Goal: Information Seeking & Learning: Learn about a topic

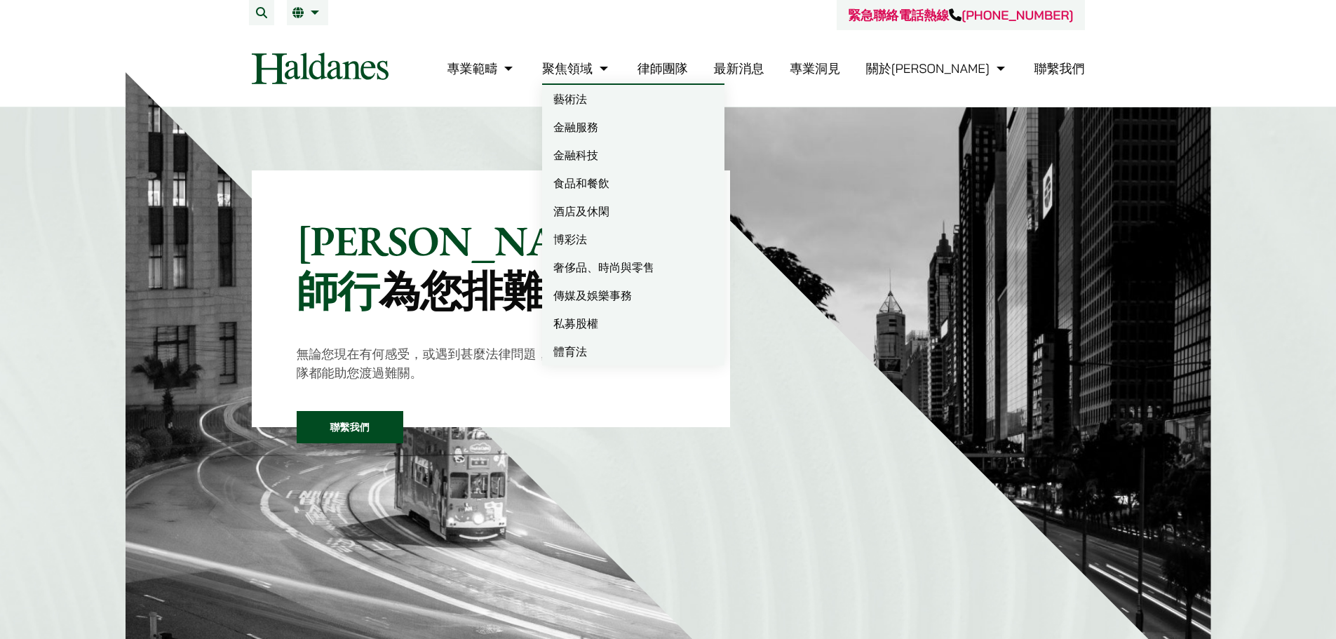
click at [688, 66] on link "律師團隊" at bounding box center [662, 68] width 50 height 16
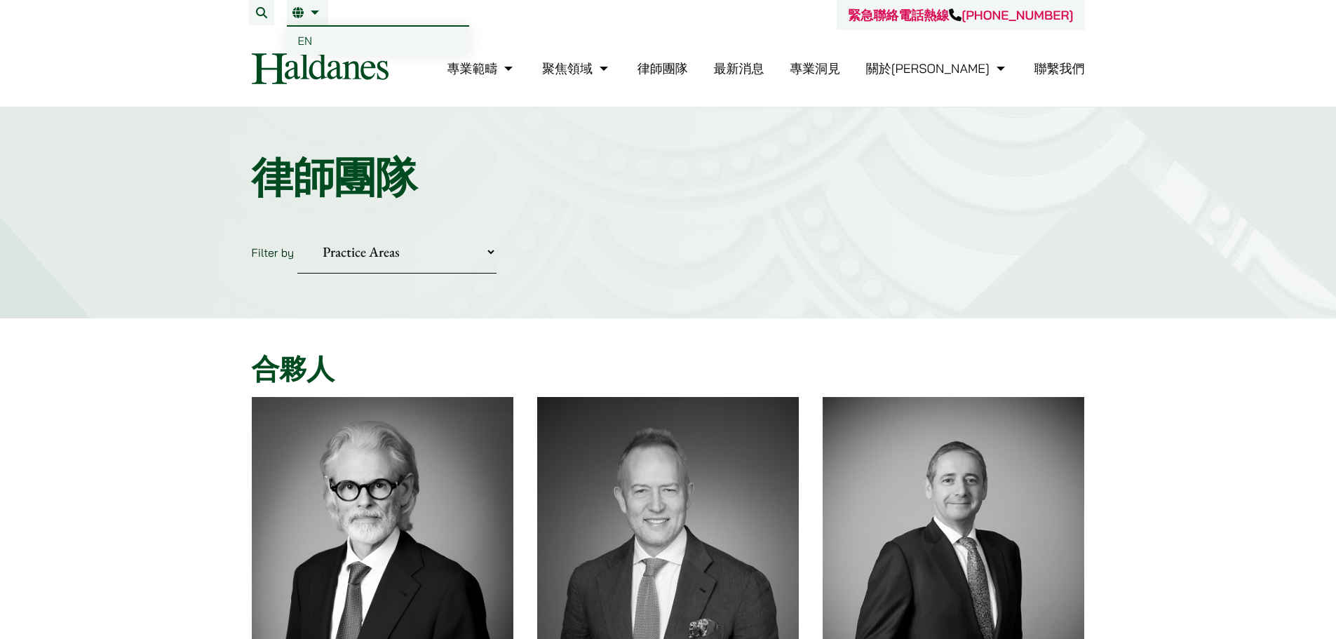
click at [300, 36] on span "EN" at bounding box center [305, 41] width 15 height 14
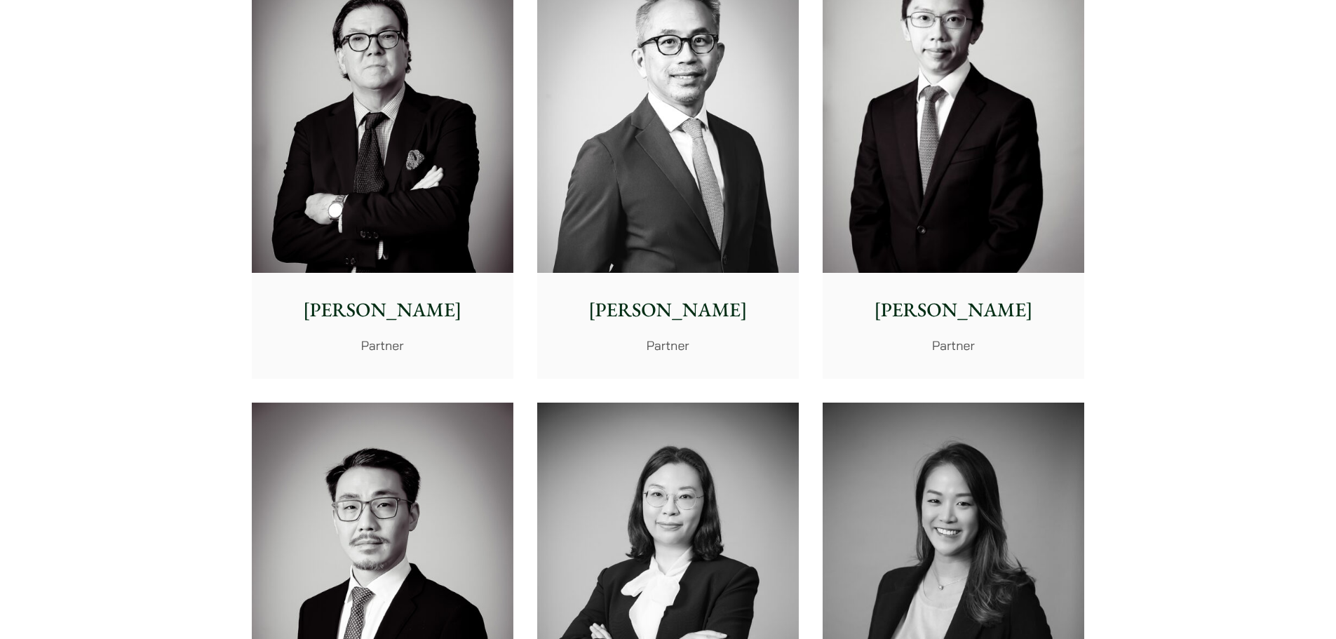
scroll to position [1823, 0]
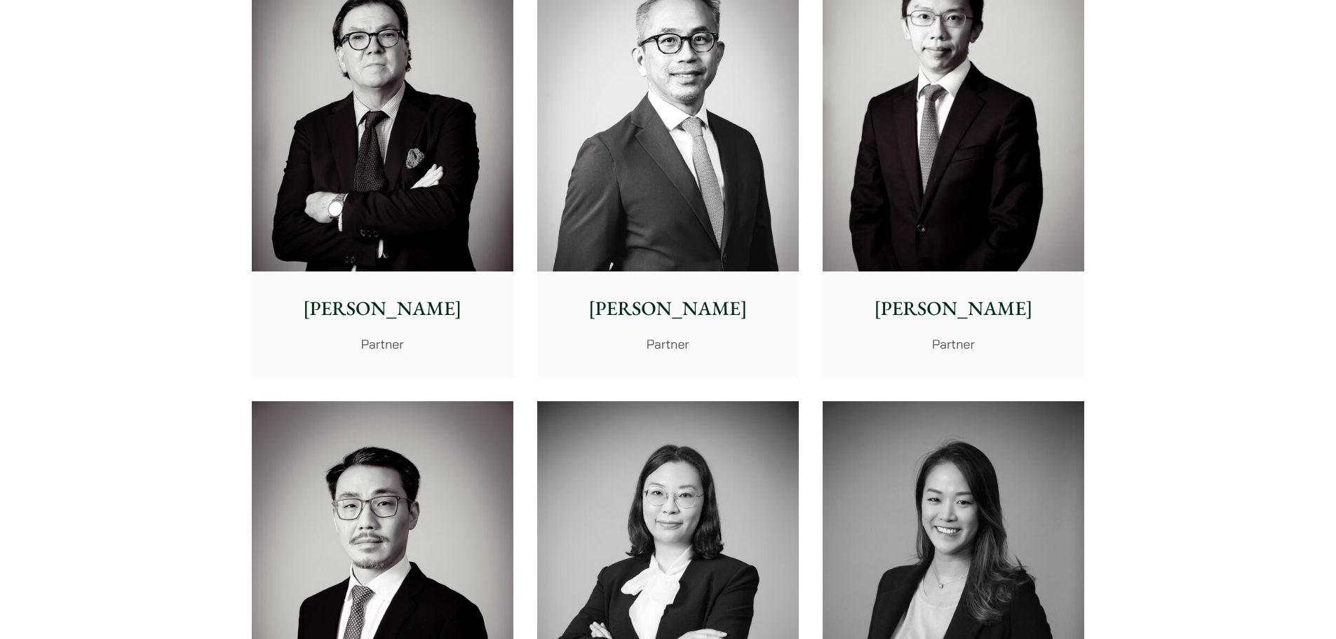
click at [409, 202] on img at bounding box center [383, 108] width 262 height 327
click at [674, 199] on img at bounding box center [668, 108] width 262 height 327
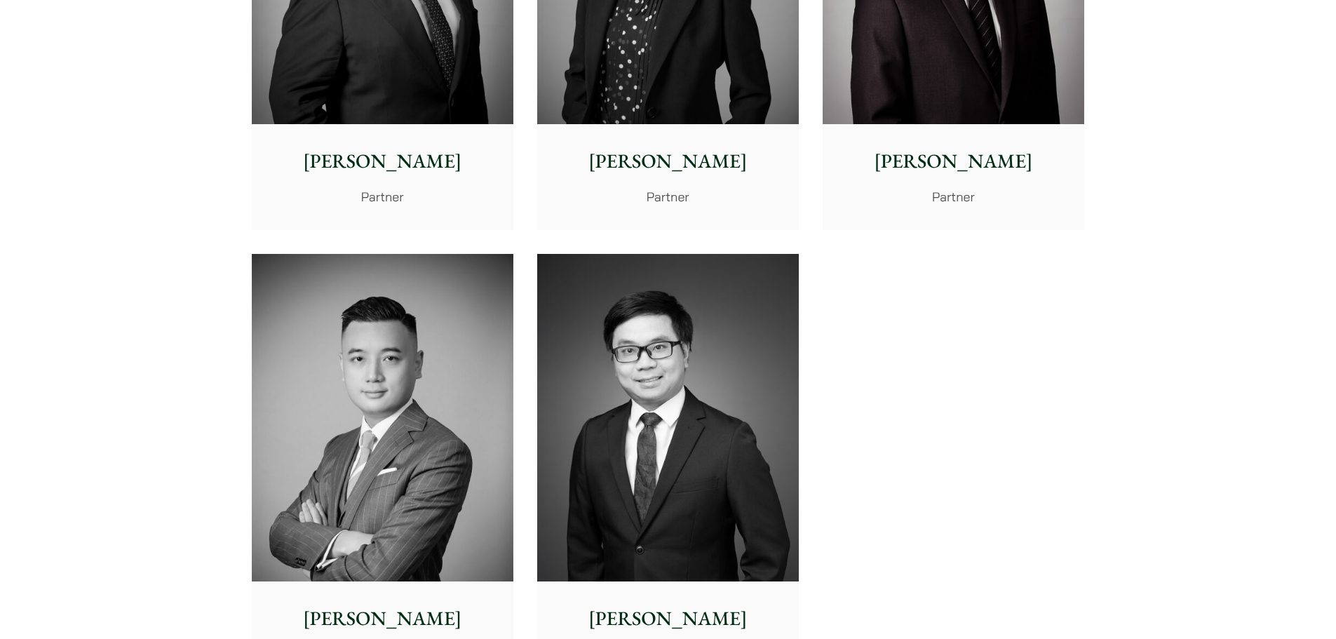
scroll to position [2945, 0]
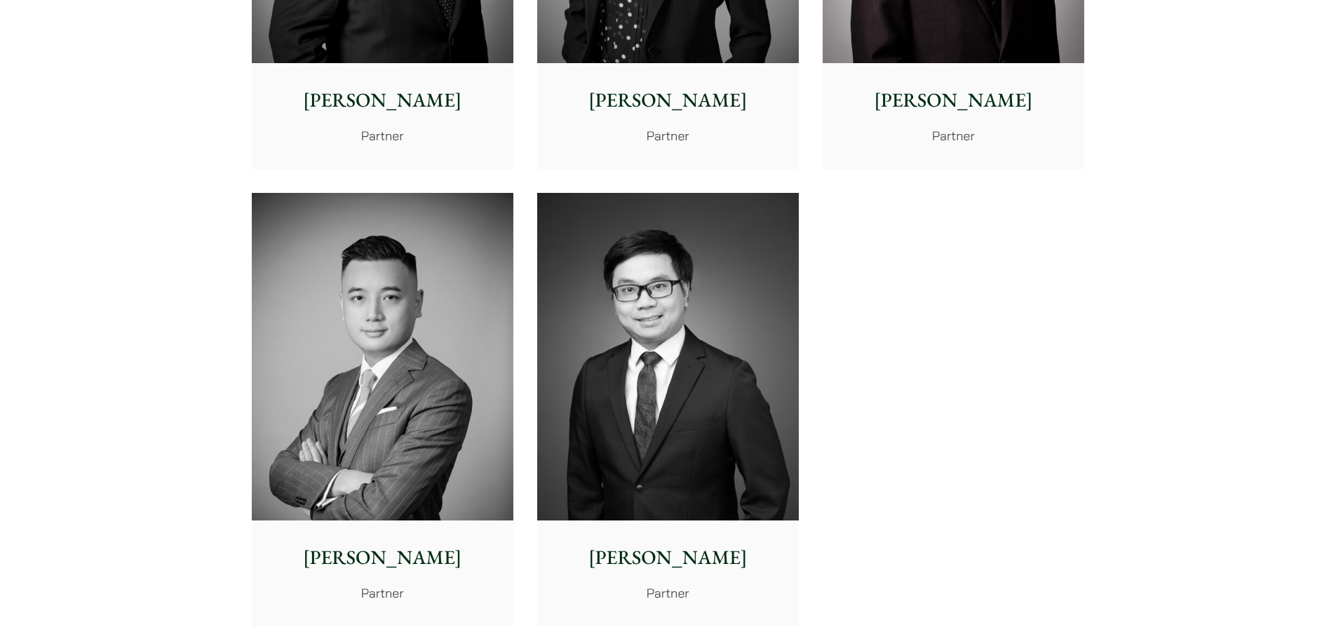
click at [319, 475] on img at bounding box center [383, 356] width 262 height 327
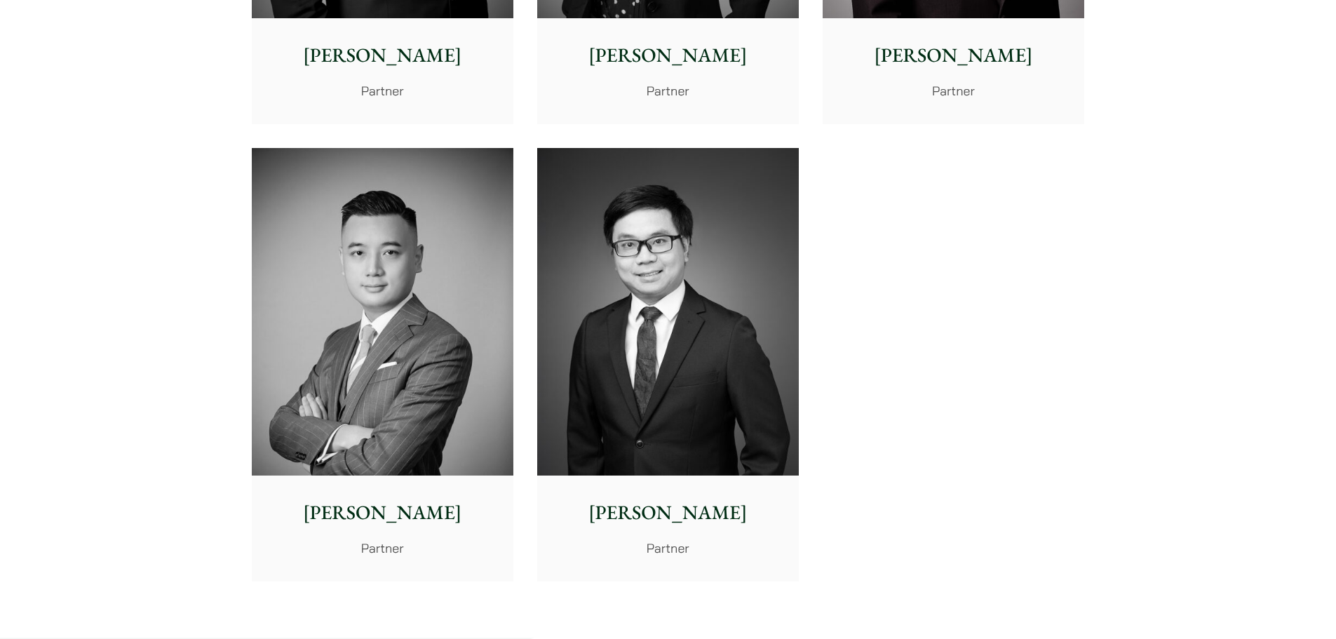
scroll to position [3015, 0]
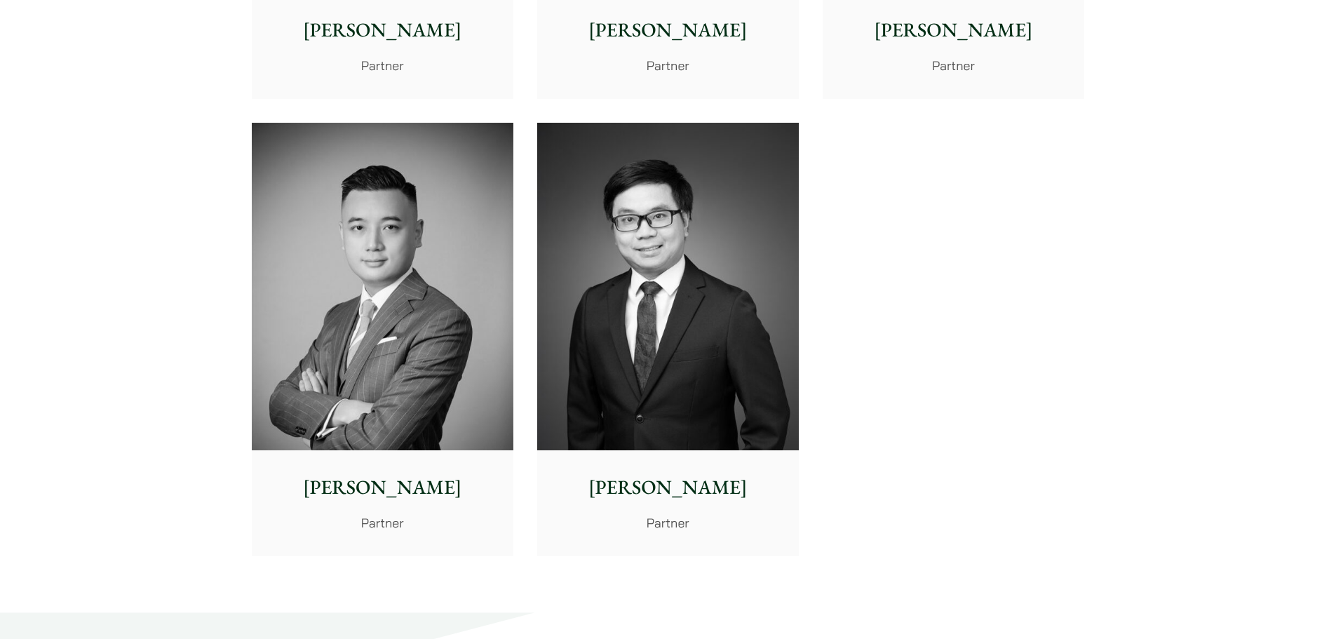
click at [482, 440] on img at bounding box center [383, 286] width 262 height 327
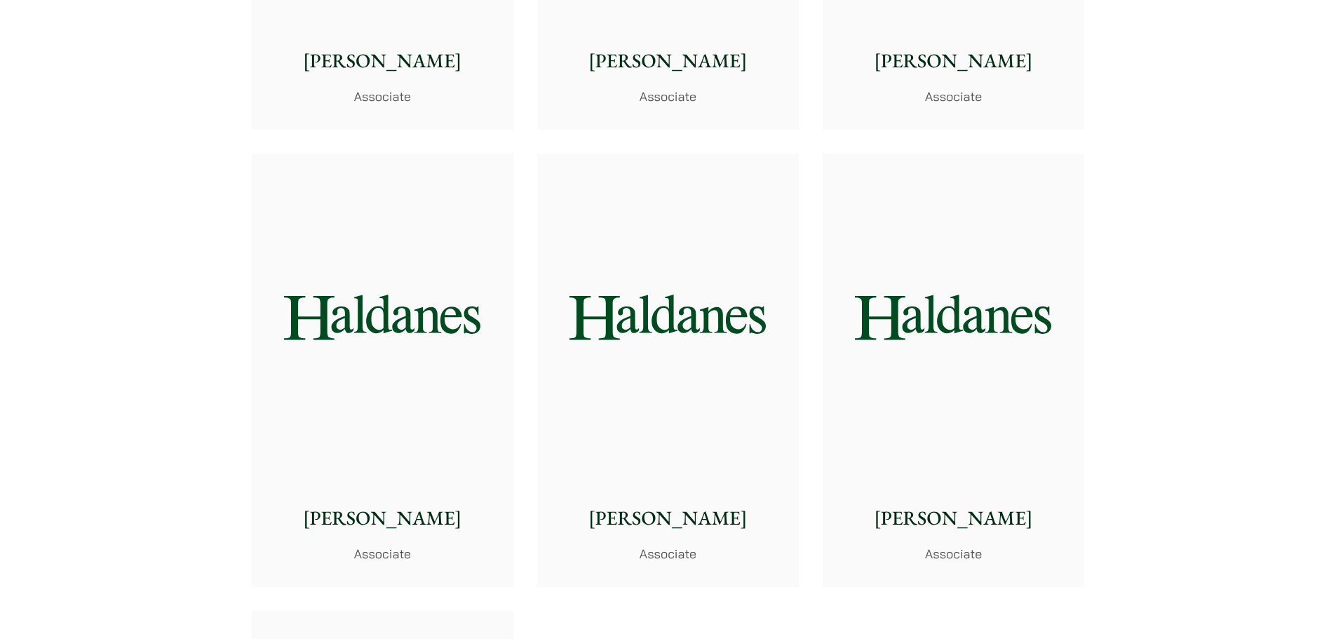
scroll to position [5399, 0]
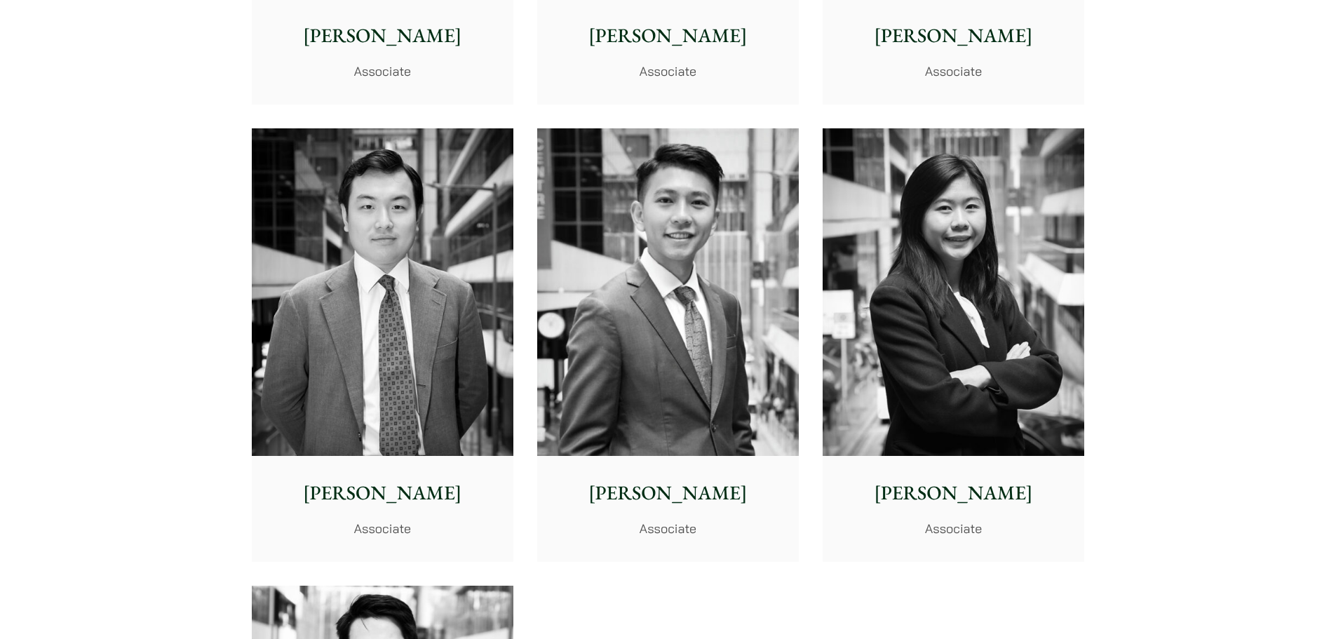
click at [974, 426] on img at bounding box center [953, 291] width 262 height 327
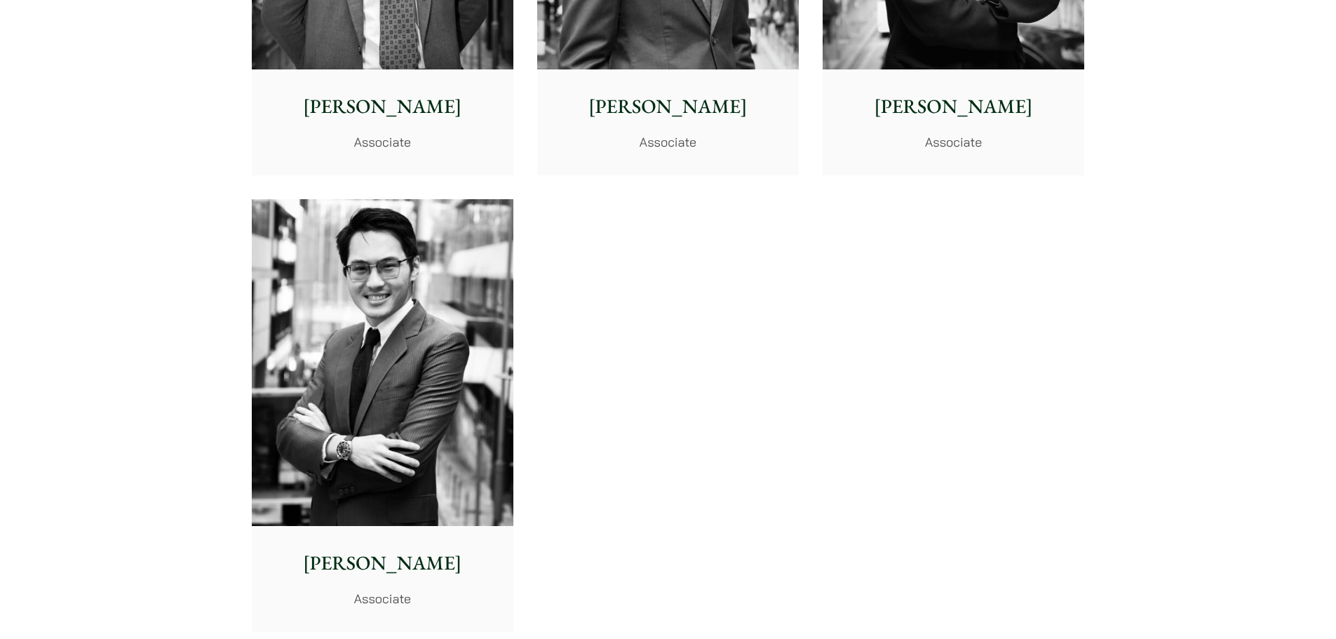
scroll to position [5750, 0]
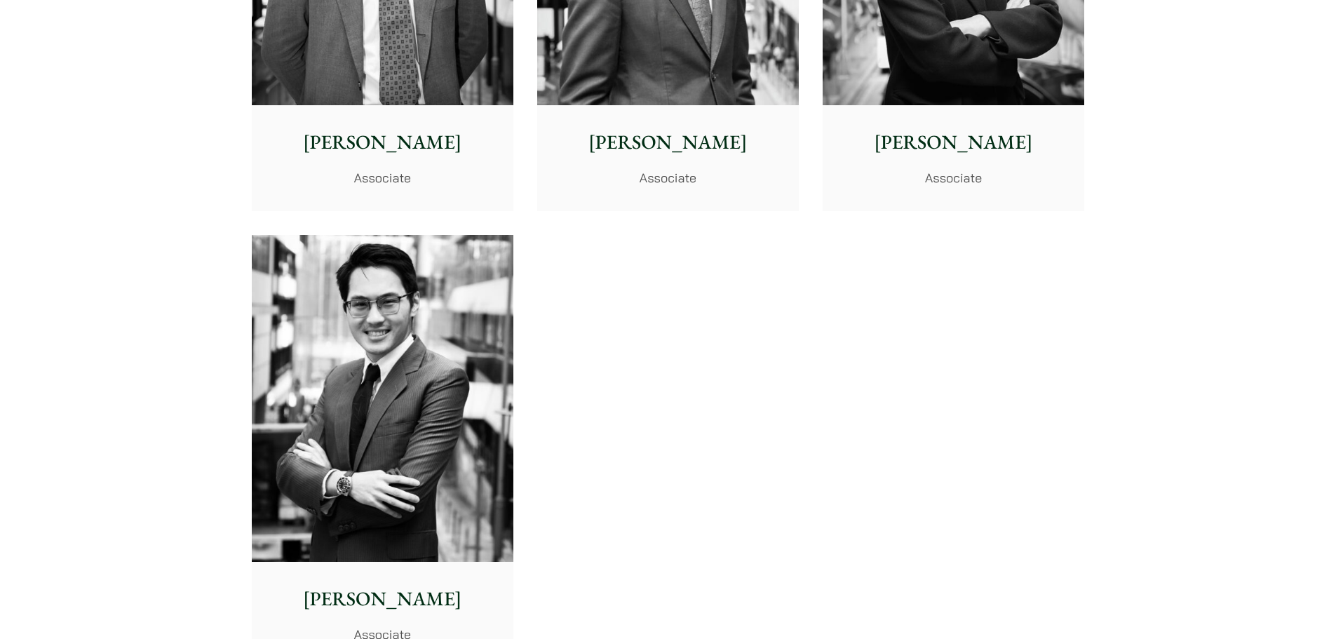
click at [487, 380] on img at bounding box center [383, 398] width 262 height 327
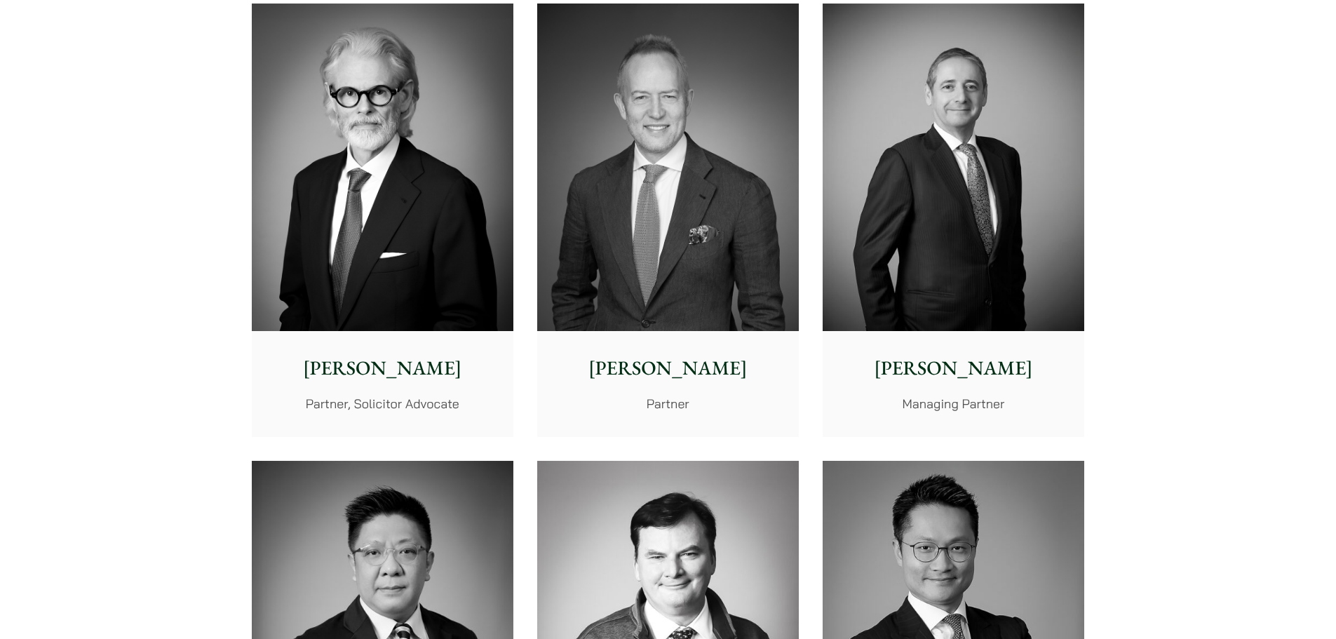
scroll to position [374, 0]
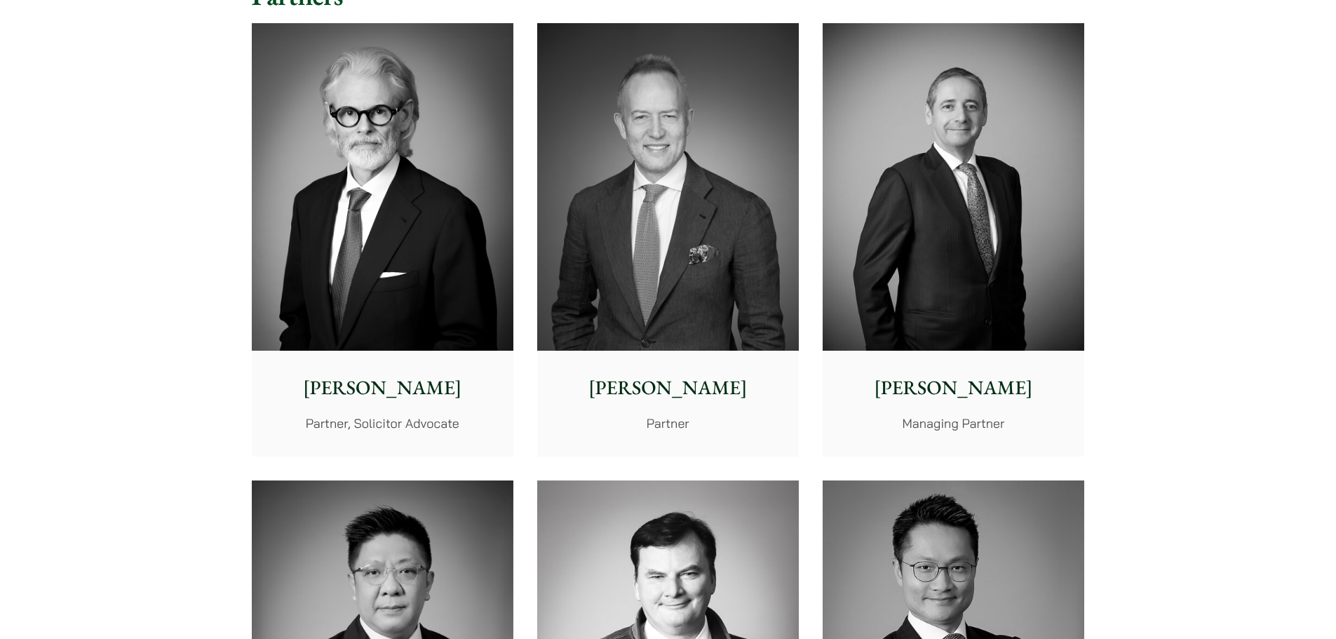
click at [768, 275] on img at bounding box center [668, 186] width 262 height 327
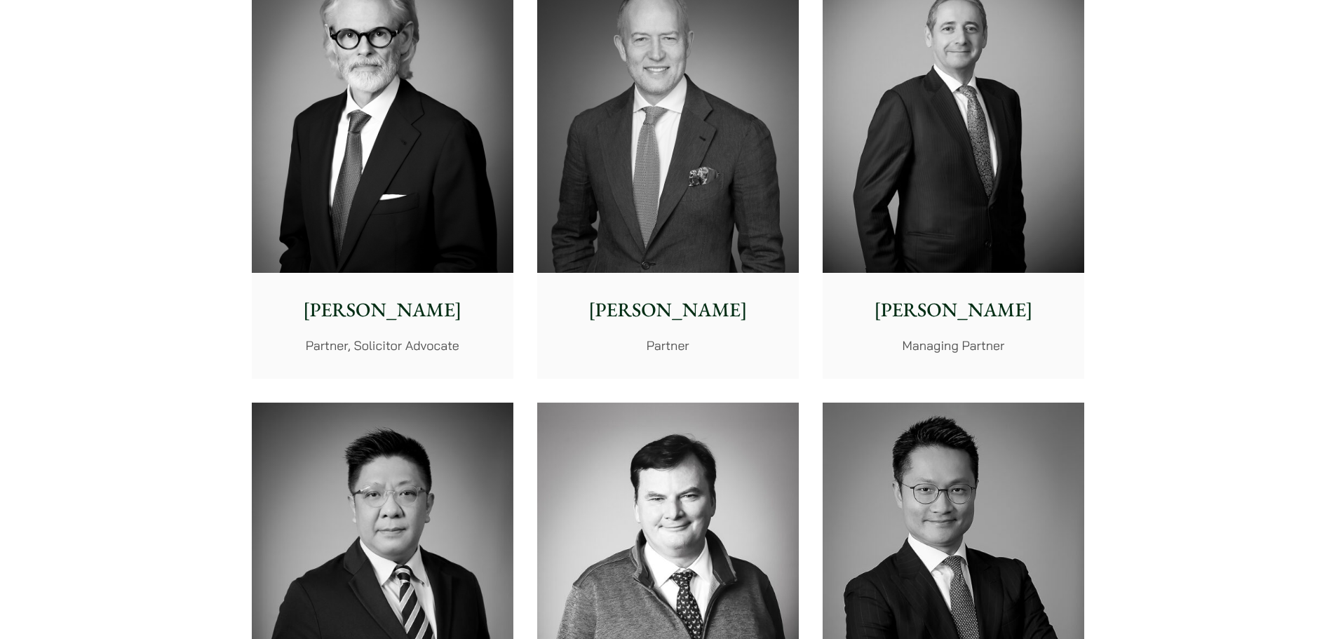
scroll to position [682, 0]
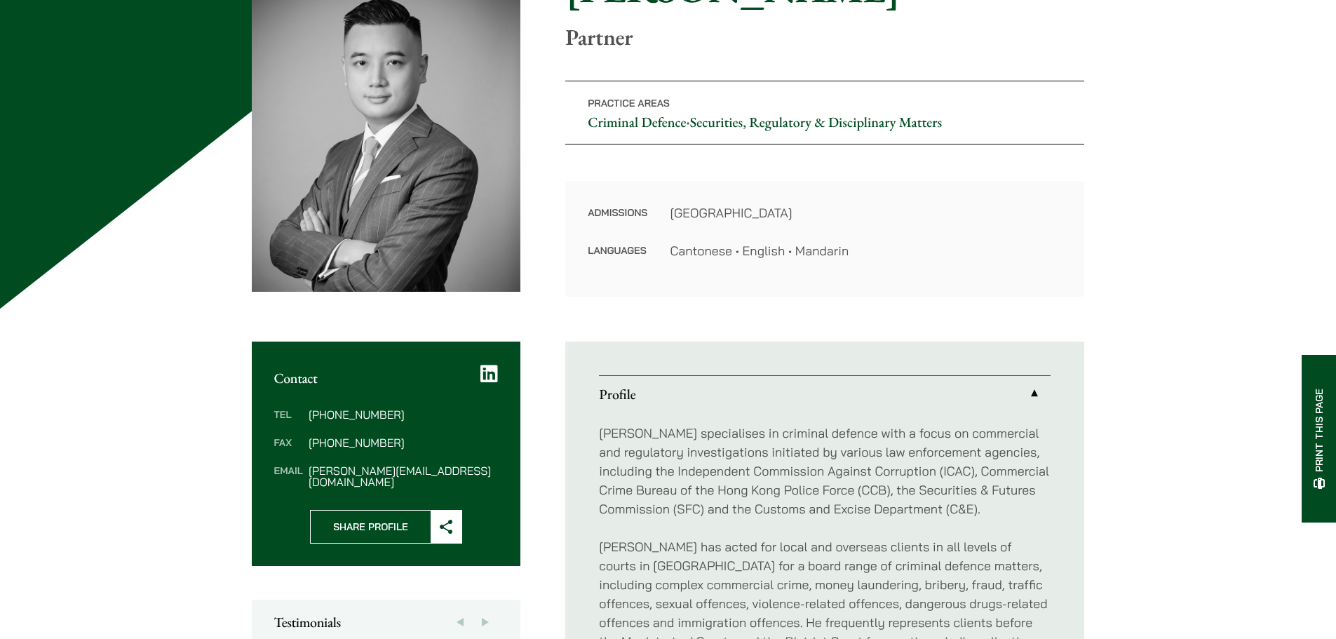
scroll to position [140, 0]
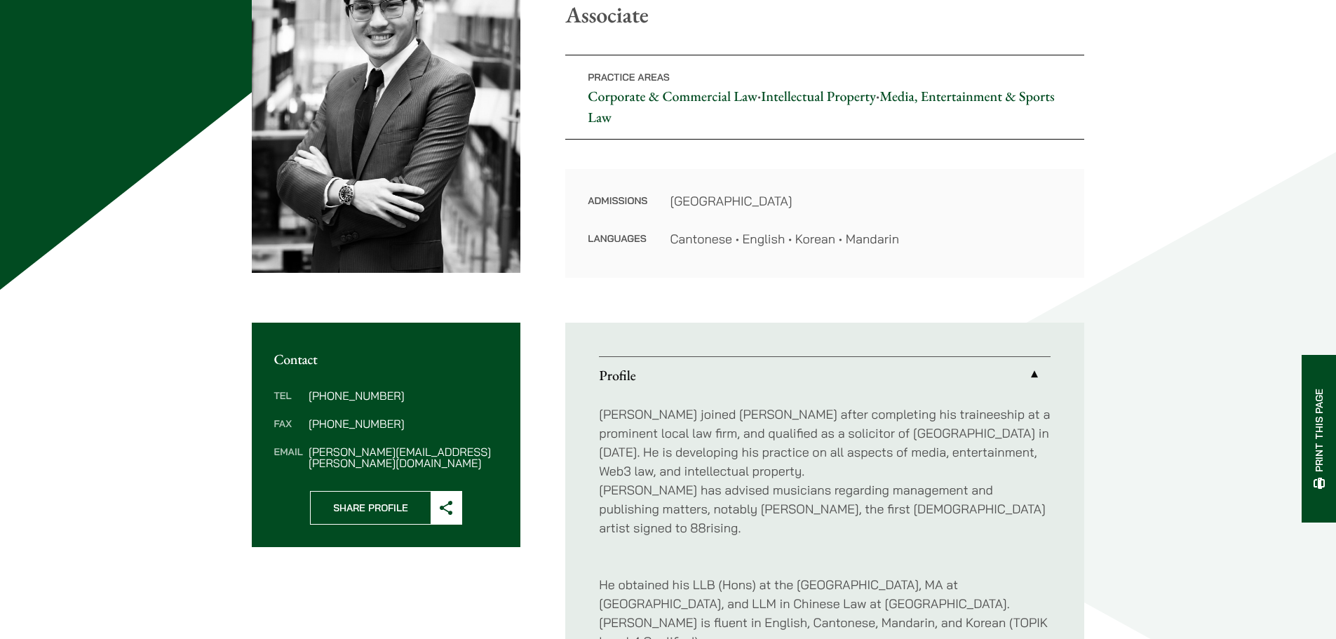
scroll to position [280, 0]
